Goal: Task Accomplishment & Management: Complete application form

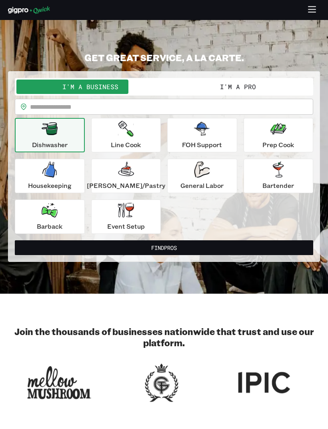
click at [232, 84] on button "I'm a Pro" at bounding box center [237, 87] width 147 height 14
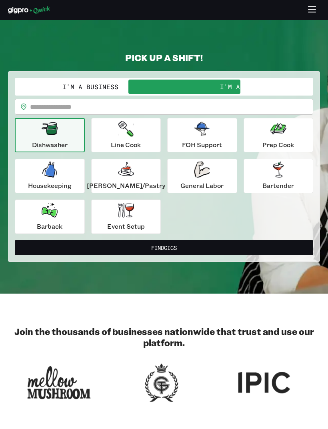
click at [133, 84] on button "I'm a Business" at bounding box center [89, 87] width 147 height 14
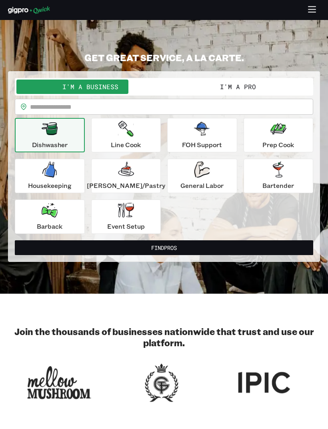
click at [314, 6] on icon "button" at bounding box center [311, 6] width 7 height 0
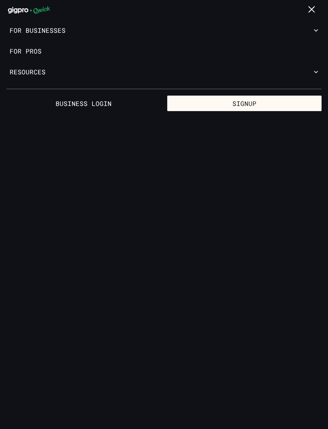
click at [103, 96] on link "Business Login" at bounding box center [83, 104] width 154 height 16
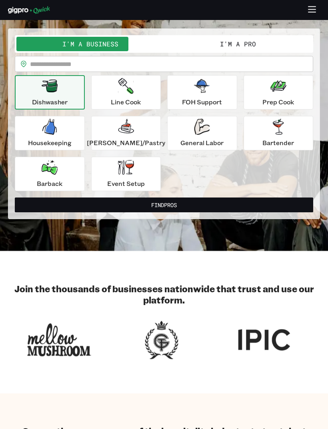
click at [235, 42] on button "I'm a Pro" at bounding box center [237, 44] width 147 height 14
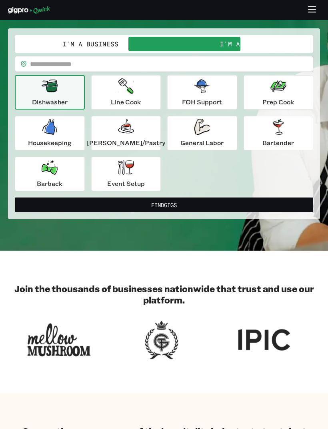
click at [312, 10] on icon "button" at bounding box center [311, 10] width 9 height 9
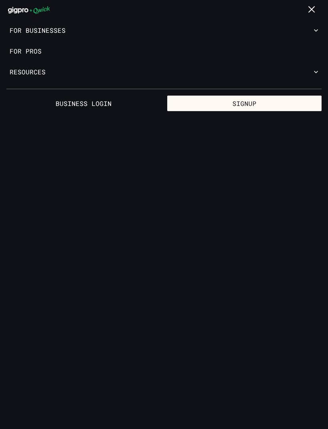
click at [315, 67] on button "Resources" at bounding box center [164, 72] width 328 height 21
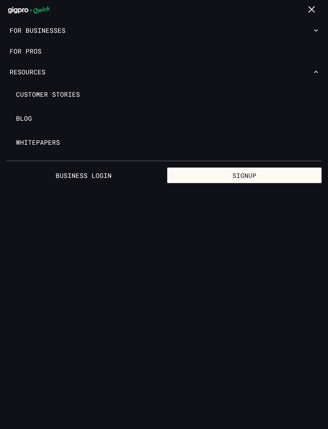
click at [266, 169] on button "Signup" at bounding box center [244, 175] width 154 height 16
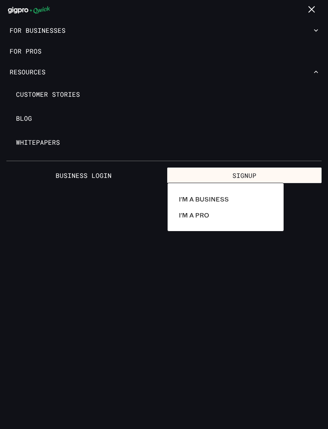
click at [205, 214] on p "I'm a Pro" at bounding box center [194, 215] width 30 height 10
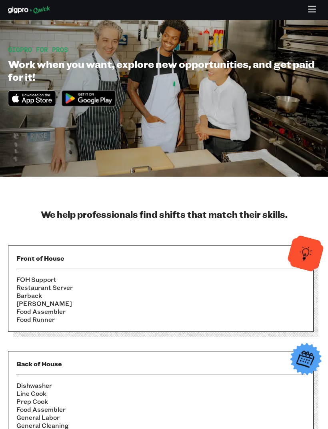
scroll to position [39, 0]
